Goal: Task Accomplishment & Management: Manage account settings

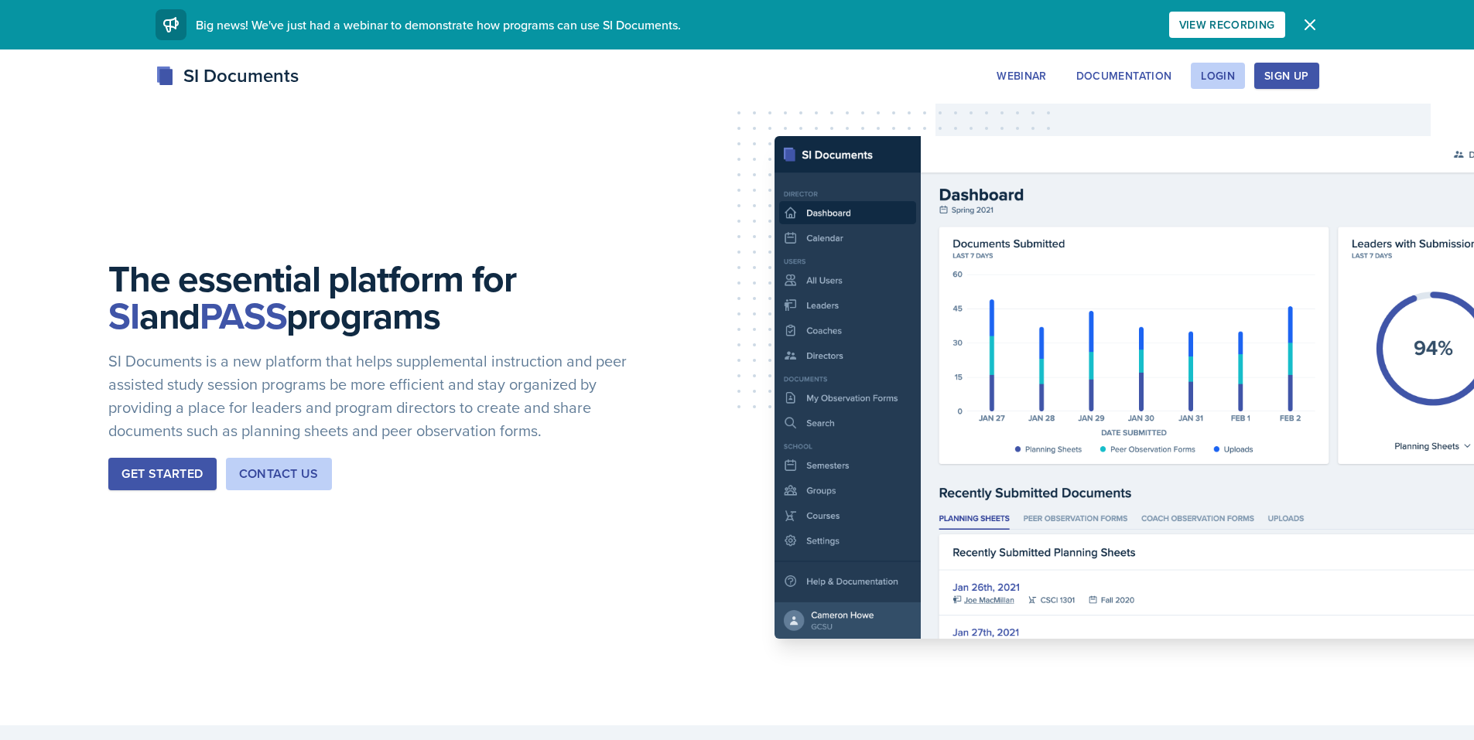
click at [1218, 73] on div "Login" at bounding box center [1218, 76] width 34 height 12
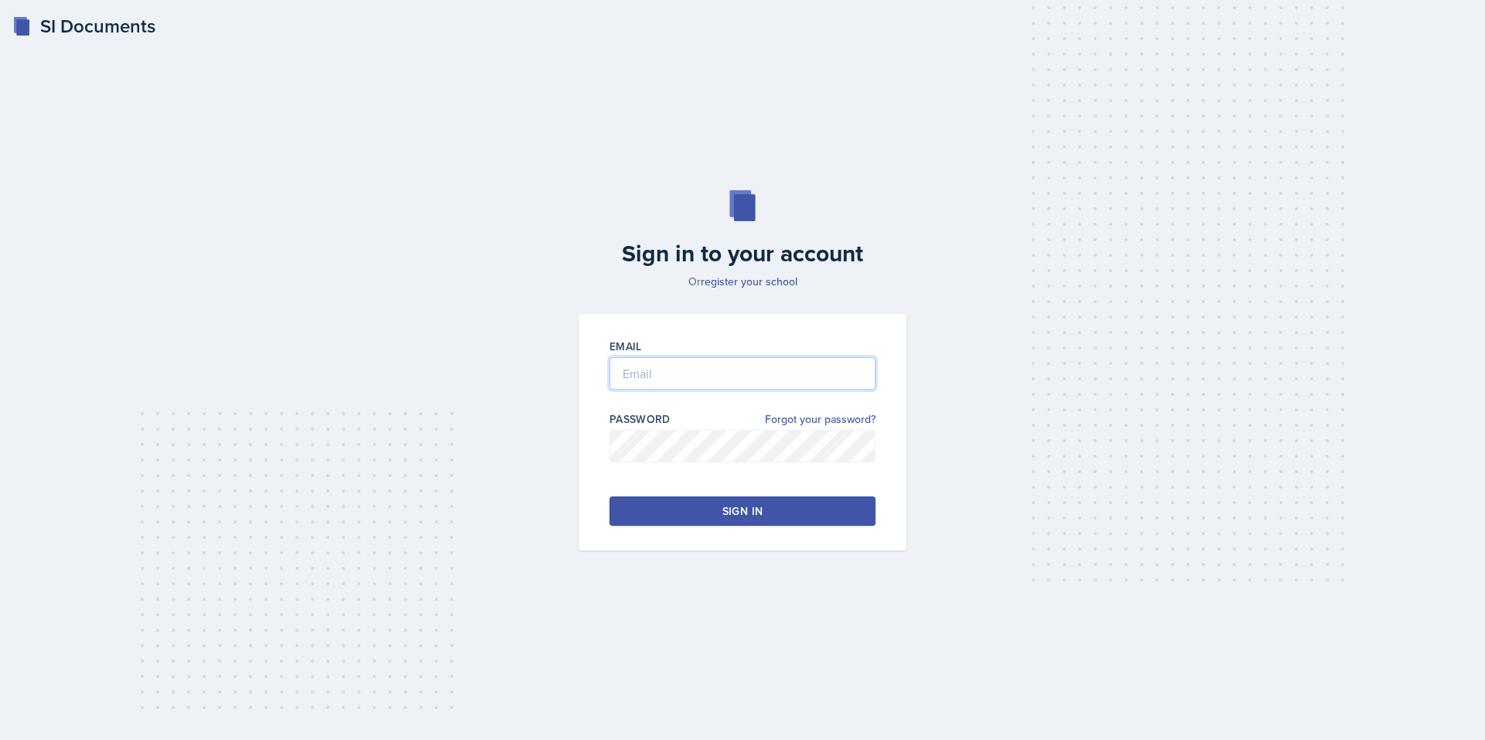
click at [688, 384] on input "email" at bounding box center [743, 373] width 266 height 32
type input "[EMAIL_ADDRESS][DOMAIN_NAME]"
click at [689, 531] on div "Email [EMAIL_ADDRESS][DOMAIN_NAME] Password Forgot your password? Sign in" at bounding box center [743, 432] width 328 height 237
click at [682, 517] on button "Sign in" at bounding box center [743, 511] width 266 height 29
click at [722, 506] on button "Sign in" at bounding box center [743, 511] width 266 height 29
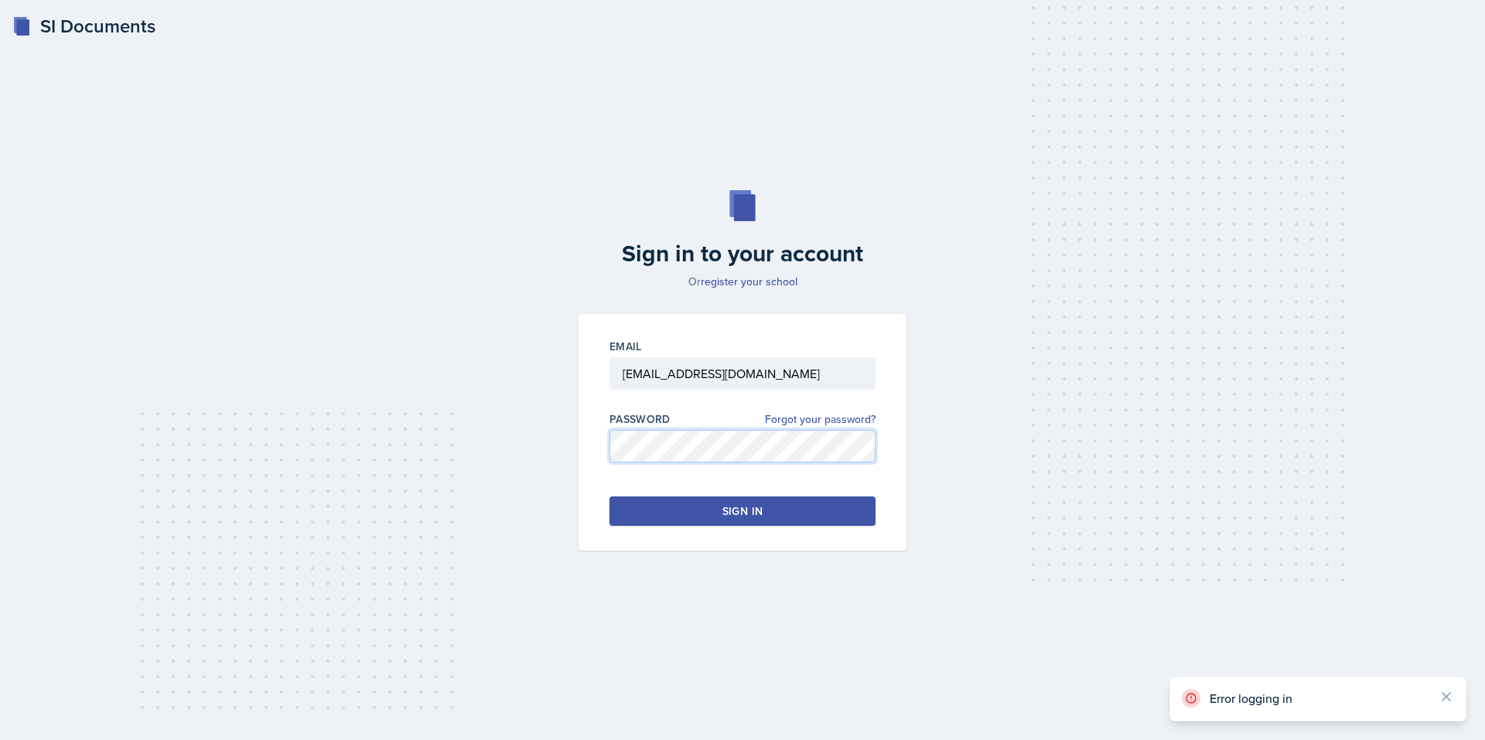
click at [562, 480] on div "Sign in to your account Or register your school Email [EMAIL_ADDRESS][DOMAIN_NA…" at bounding box center [743, 371] width 1436 height 460
click at [513, 470] on div "Sign in to your account Or register your school Email [EMAIL_ADDRESS][DOMAIN_NA…" at bounding box center [743, 371] width 1436 height 460
click at [624, 506] on button "Sign in" at bounding box center [743, 511] width 266 height 29
click at [565, 459] on div "Sign in to your account Or register your school Email [EMAIL_ADDRESS][DOMAIN_NA…" at bounding box center [743, 371] width 1436 height 460
click at [656, 515] on button "Sign in" at bounding box center [743, 511] width 266 height 29
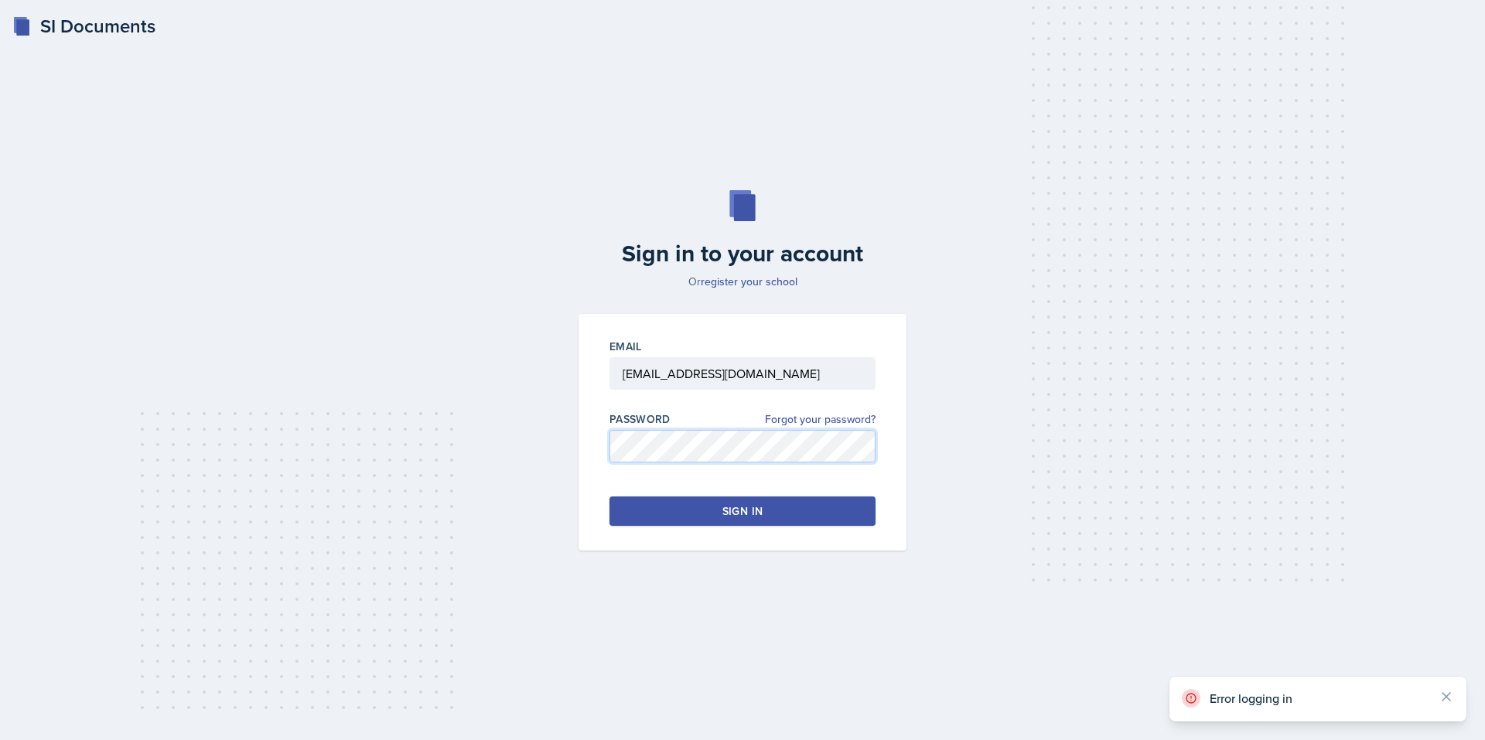
click at [516, 466] on div "Sign in to your account Or register your school Email [EMAIL_ADDRESS][DOMAIN_NA…" at bounding box center [743, 371] width 1436 height 460
click at [650, 510] on button "Sign in" at bounding box center [743, 511] width 266 height 29
click at [1191, 700] on icon at bounding box center [1191, 698] width 9 height 9
click at [1191, 700] on div "SI Documents Sign in to your account Or register your school Email [EMAIL_ADDRE…" at bounding box center [742, 370] width 1485 height 740
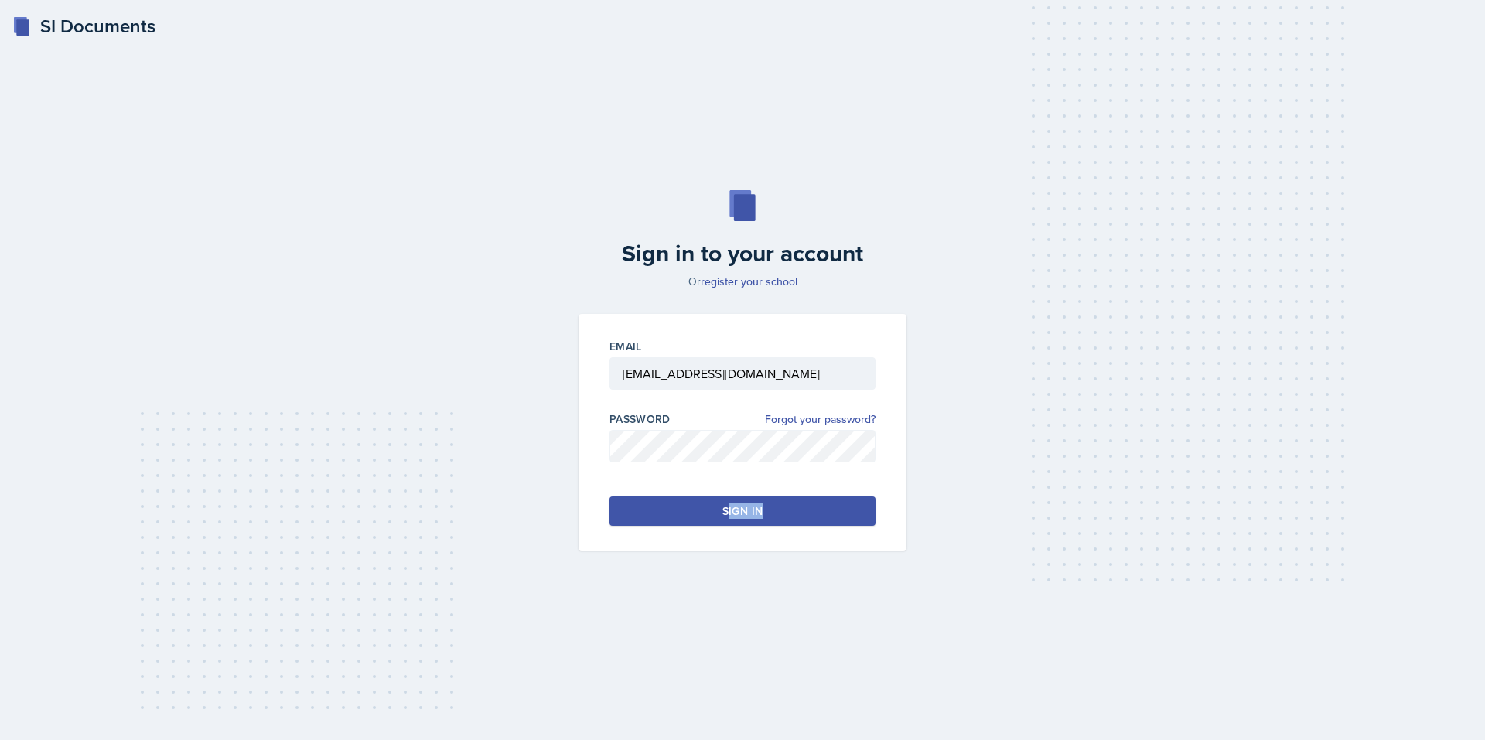
click at [1191, 700] on div "SI Documents Sign in to your account Or register your school Email [EMAIL_ADDRE…" at bounding box center [742, 370] width 1485 height 740
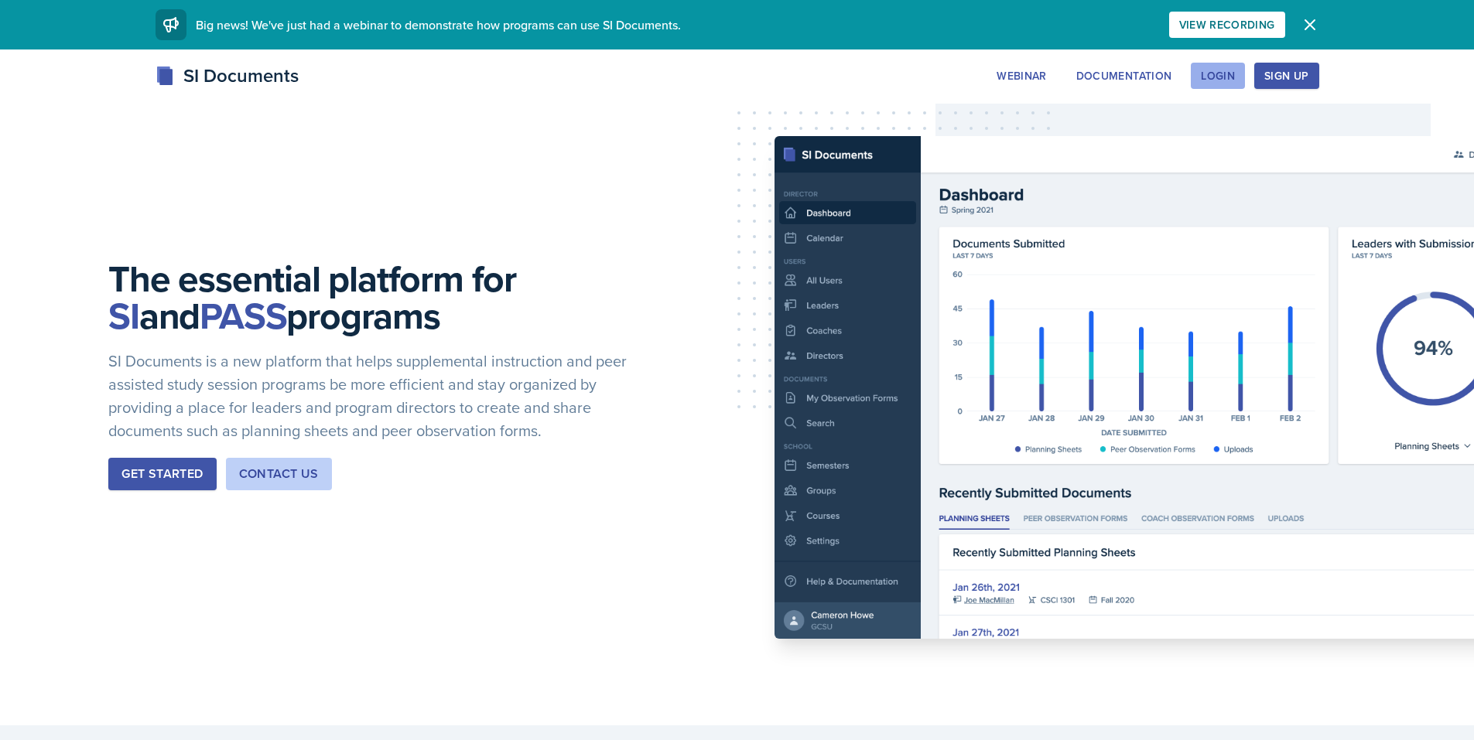
click at [1222, 85] on button "Login" at bounding box center [1218, 76] width 54 height 26
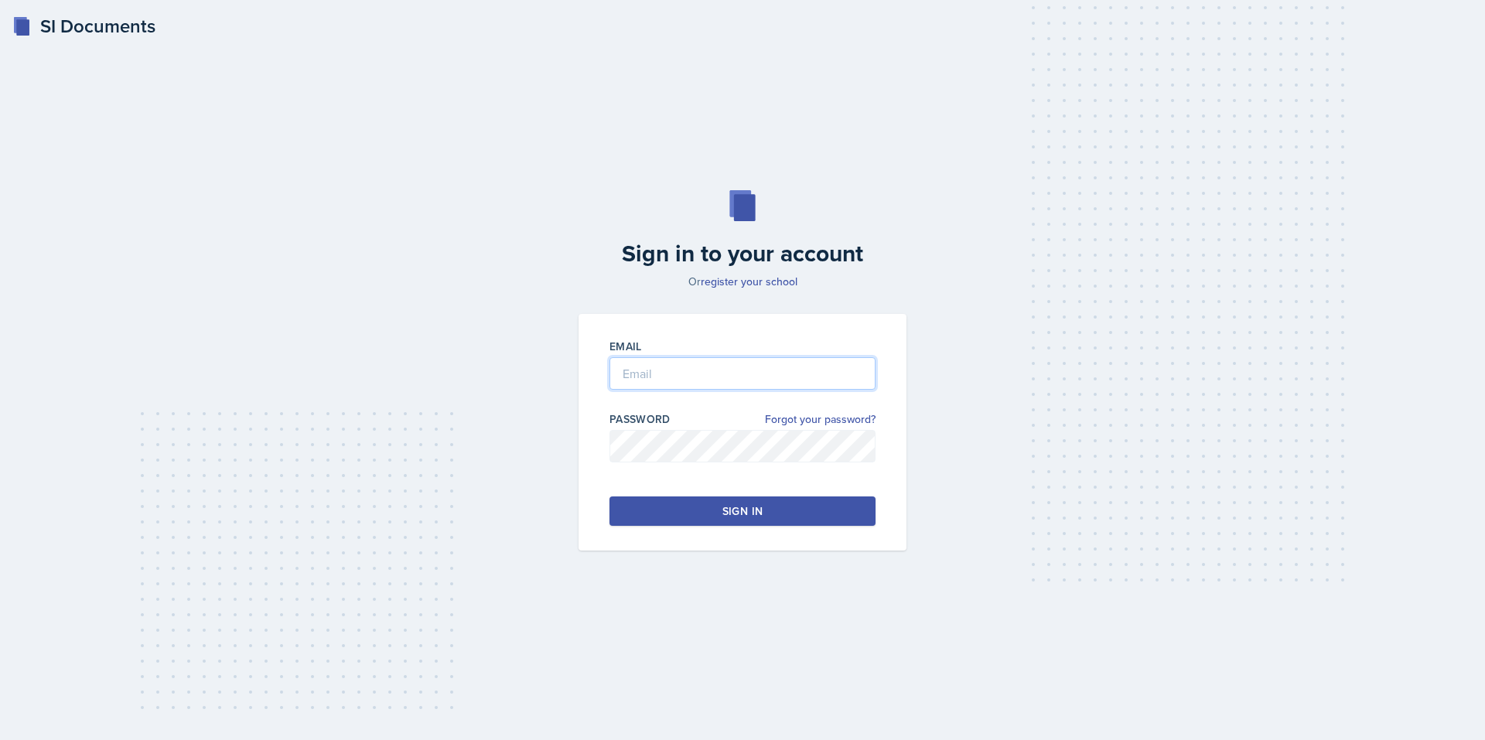
click at [741, 367] on input "email" at bounding box center [743, 373] width 266 height 32
type input "[EMAIL_ADDRESS][DOMAIN_NAME]"
click at [760, 514] on div "Sign in" at bounding box center [743, 511] width 40 height 15
